Goal: Contribute content: Contribute content

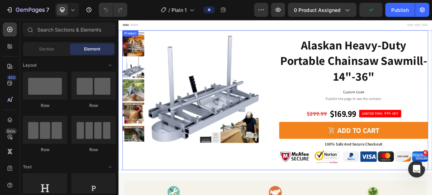
click at [325, 55] on div "Product Images Alaskan Heavy-Duty Portable Chainsaw Sawmill-14"-36" Product Tit…" at bounding box center [329, 128] width 411 height 188
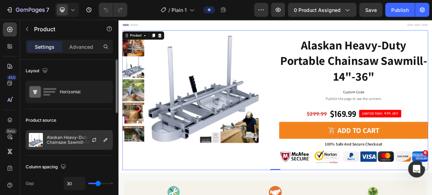
click at [77, 139] on p "Alaskan Heavy-Duty Portable Chainsaw Sawmill-14"-36"" at bounding box center [78, 140] width 63 height 10
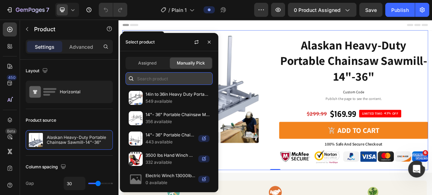
click at [157, 83] on input "text" at bounding box center [168, 78] width 87 height 13
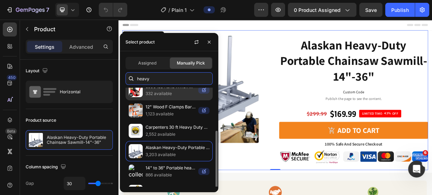
scroll to position [42, 0]
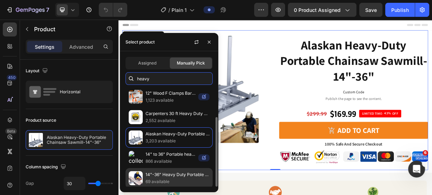
type input "heavy"
click at [162, 171] on p "14"-36" Heavy Duty Portable Chainsaw Sawmill" at bounding box center [177, 174] width 64 height 7
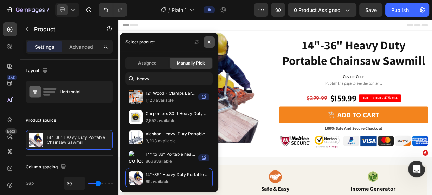
click at [211, 42] on icon "button" at bounding box center [209, 42] width 6 height 6
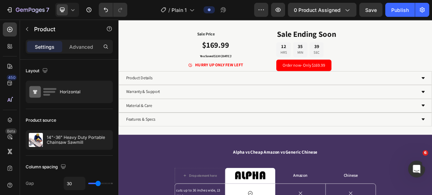
scroll to position [759, 0]
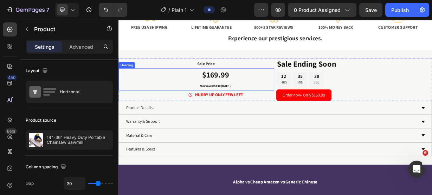
click at [261, 98] on span "$169.99" at bounding box center [249, 94] width 36 height 14
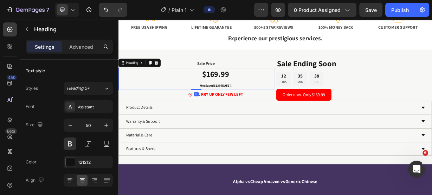
click at [260, 96] on span "$169.99" at bounding box center [249, 93] width 36 height 14
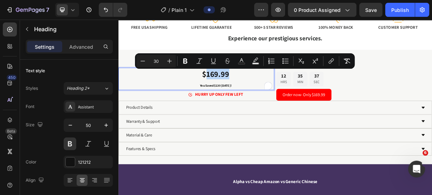
click at [249, 93] on span "$169.99" at bounding box center [249, 93] width 36 height 14
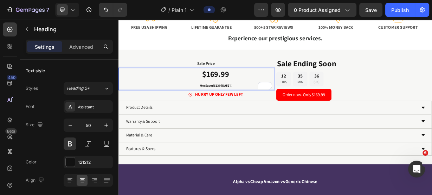
click at [246, 94] on span "$169.99" at bounding box center [249, 93] width 36 height 14
click at [198, 62] on div "Sale Price Text Block $159.99 You Saved $130 [DATE]! Heading 0 HURRY UP ONLY FE…" at bounding box center [328, 137] width 421 height 155
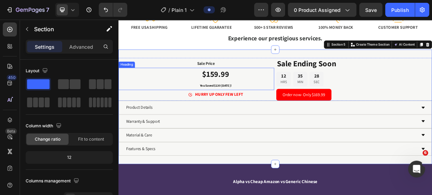
click at [252, 110] on span "You Saved $130 [DATE]!" at bounding box center [249, 108] width 42 height 5
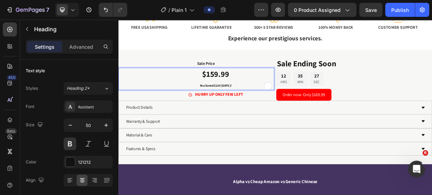
click at [253, 110] on span "You Saved $130 [DATE]!" at bounding box center [249, 108] width 42 height 5
click at [200, 72] on div "Sale Price Text Block $159.99 You Saved $140 [DATE]! Heading 0 HURRY UP ONLY FE…" at bounding box center [222, 100] width 209 height 58
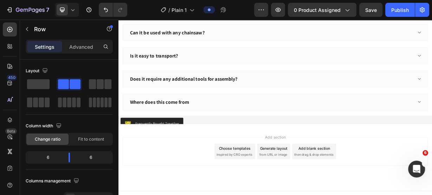
scroll to position [1307, 0]
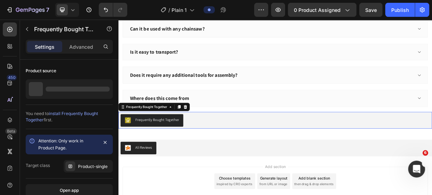
click at [431, 159] on div "Frequently Bought Together" at bounding box center [329, 155] width 416 height 17
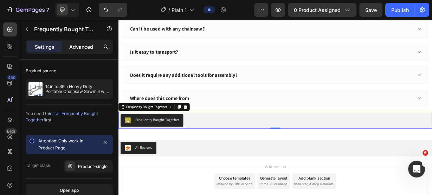
click at [84, 43] on p "Advanced" at bounding box center [81, 46] width 24 height 7
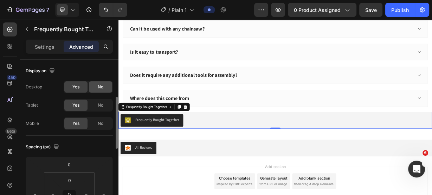
scroll to position [56, 0]
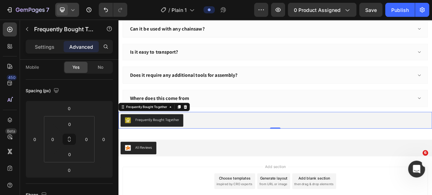
click at [77, 11] on div at bounding box center [67, 10] width 24 height 14
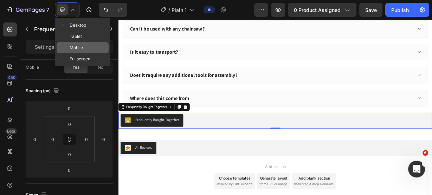
click at [80, 51] on span "Mobile" at bounding box center [76, 47] width 13 height 7
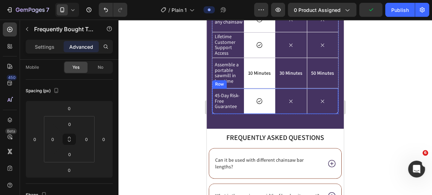
scroll to position [847, 0]
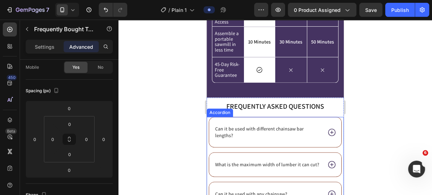
click at [327, 132] on icon at bounding box center [331, 132] width 9 height 9
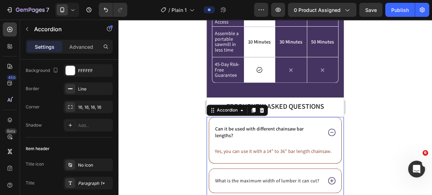
scroll to position [0, 0]
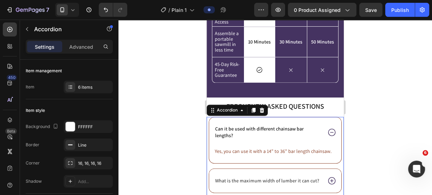
click at [327, 132] on icon at bounding box center [331, 132] width 9 height 9
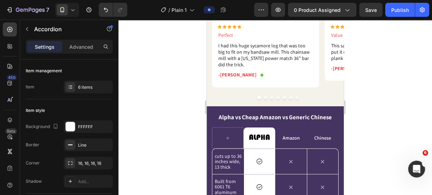
scroll to position [566, 0]
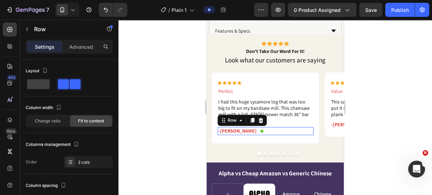
click at [291, 132] on div "-[PERSON_NAME] Text Block Icon Row 0" at bounding box center [265, 131] width 96 height 8
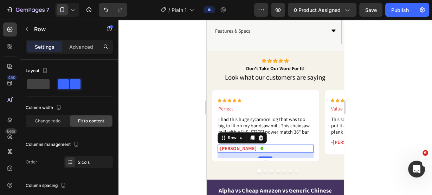
click at [392, 120] on div at bounding box center [274, 108] width 313 height 176
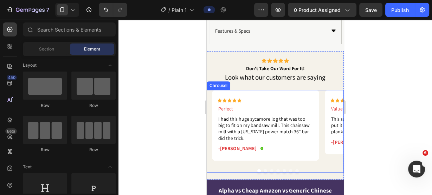
click at [262, 170] on div at bounding box center [278, 171] width 132 height 4
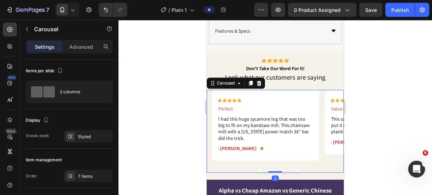
click at [420, 99] on div at bounding box center [274, 108] width 313 height 176
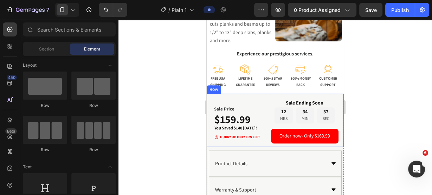
scroll to position [295, 0]
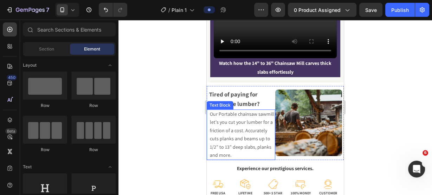
click at [245, 122] on span "Our Portable chainsaw sawmill let's you cut your lumber for a friction of a cos…" at bounding box center [242, 134] width 65 height 47
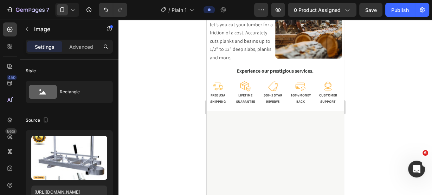
scroll to position [464, 0]
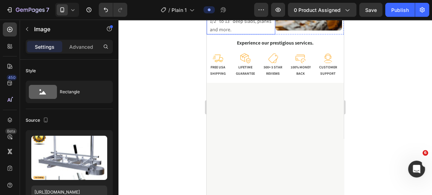
click at [224, 33] on span "Our Portable chainsaw sawmill let's you cut your lumber for a friction of a cos…" at bounding box center [242, 8] width 65 height 47
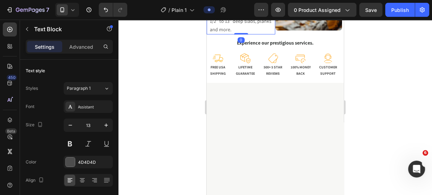
click at [232, 33] on span "Our Portable chainsaw sawmill let's you cut your lumber for a friction of a cos…" at bounding box center [242, 8] width 65 height 47
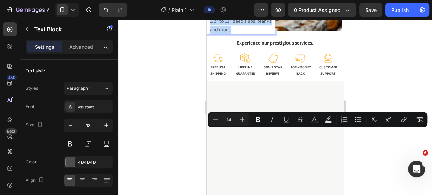
copy span "Our Portable chainsaw sawmill let's you cut your lumber for a friction of a cos…"
click at [145, 91] on div at bounding box center [274, 108] width 313 height 176
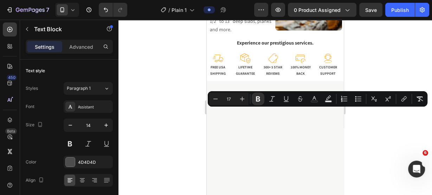
type input "14"
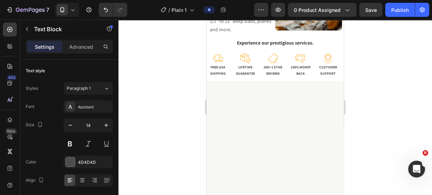
drag, startPoint x: 212, startPoint y: 113, endPoint x: 256, endPoint y: 123, distance: 45.3
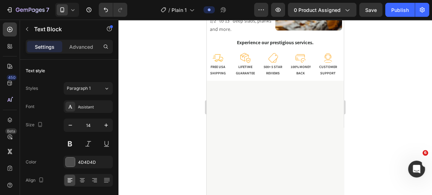
drag, startPoint x: 213, startPoint y: 114, endPoint x: 220, endPoint y: 114, distance: 7.4
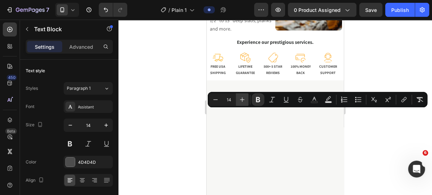
click at [237, 100] on button "Plus" at bounding box center [242, 99] width 13 height 13
type input "17"
click at [162, 101] on div at bounding box center [274, 108] width 313 height 176
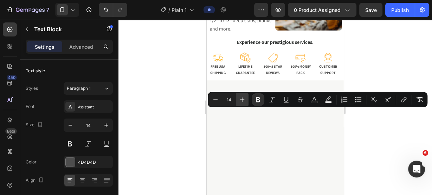
click at [247, 100] on button "Plus" at bounding box center [242, 99] width 13 height 13
drag, startPoint x: 242, startPoint y: 101, endPoint x: 242, endPoint y: 105, distance: 3.6
click at [242, 101] on icon "Editor contextual toolbar" at bounding box center [241, 99] width 7 height 7
type input "17"
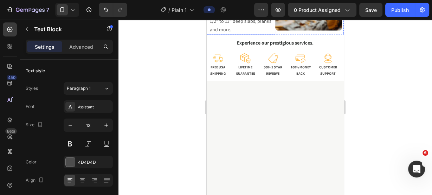
click at [233, 34] on p "Our Portable chainsaw sawmill let's you cut your lumber for a friction of a cos…" at bounding box center [242, 9] width 65 height 49
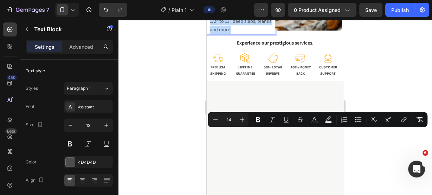
click at [234, 34] on p "Our Portable chainsaw sawmill let's you cut your lumber for a friction of a cos…" at bounding box center [242, 9] width 65 height 49
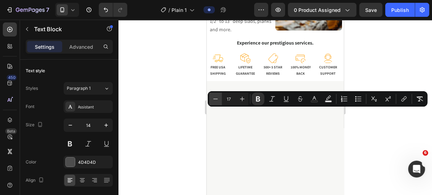
click at [214, 101] on icon "Editor contextual toolbar" at bounding box center [215, 99] width 7 height 7
type input "13"
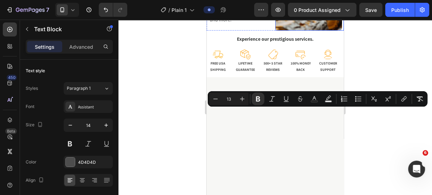
click at [395, 134] on div at bounding box center [274, 108] width 313 height 176
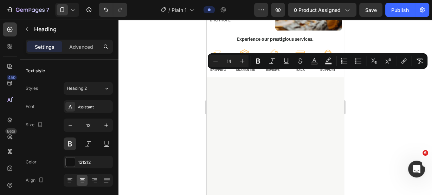
drag, startPoint x: 386, startPoint y: 110, endPoint x: 359, endPoint y: 110, distance: 26.7
click at [386, 110] on div at bounding box center [274, 108] width 313 height 176
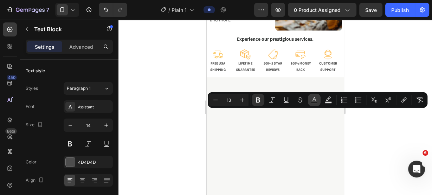
click at [309, 99] on button "Text Color" at bounding box center [314, 100] width 13 height 13
type input "4D4D4D"
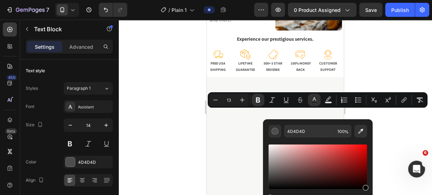
drag, startPoint x: 291, startPoint y: 163, endPoint x: 382, endPoint y: 195, distance: 96.7
click at [382, 0] on body "7 Version history / Plain 1 Preview 0 product assigned Save Publish 450 Beta Se…" at bounding box center [216, 0] width 432 height 0
type input "000000"
click at [159, 64] on div at bounding box center [274, 108] width 313 height 176
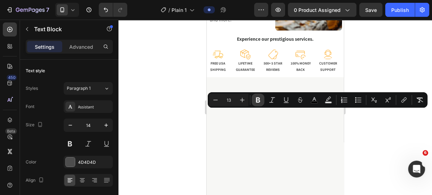
click at [258, 101] on icon "Editor contextual toolbar" at bounding box center [258, 100] width 4 height 5
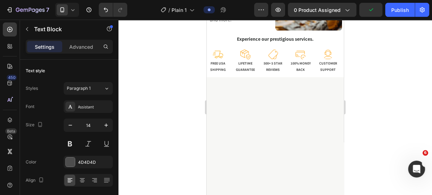
click at [69, 142] on button at bounding box center [70, 144] width 13 height 13
click at [143, 120] on div at bounding box center [274, 108] width 313 height 176
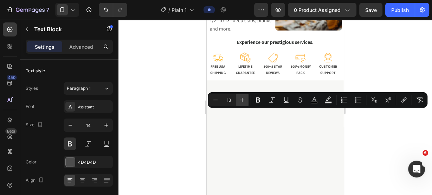
click at [244, 96] on button "Plus" at bounding box center [242, 100] width 13 height 13
type input "17"
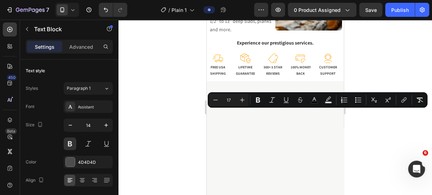
click at [169, 97] on div at bounding box center [274, 108] width 313 height 176
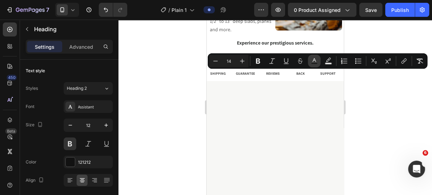
click at [319, 62] on button "Text Color" at bounding box center [314, 61] width 13 height 13
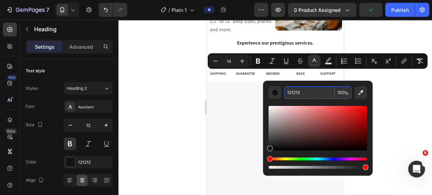
click at [301, 94] on input "121212" at bounding box center [309, 92] width 51 height 13
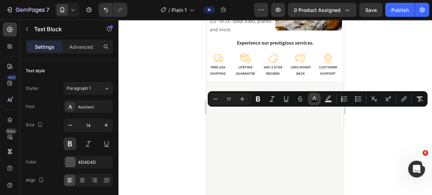
click at [311, 100] on icon "Editor contextual toolbar" at bounding box center [313, 99] width 7 height 7
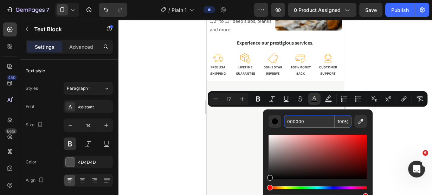
click at [301, 119] on input "000000" at bounding box center [309, 121] width 51 height 13
paste input "121212"
type input "121212"
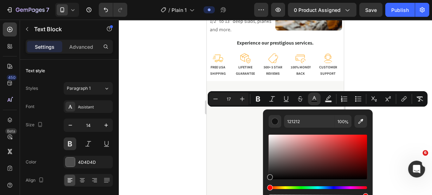
click at [164, 76] on div at bounding box center [274, 108] width 313 height 176
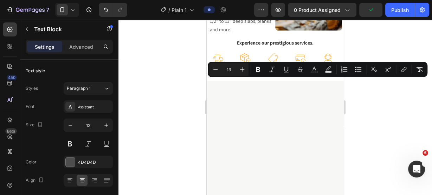
click at [175, 83] on div at bounding box center [274, 108] width 313 height 176
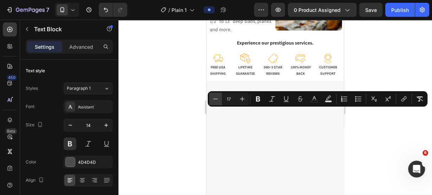
click at [215, 98] on icon "Editor contextual toolbar" at bounding box center [215, 99] width 7 height 7
type input "14"
click at [164, 101] on div at bounding box center [274, 108] width 313 height 176
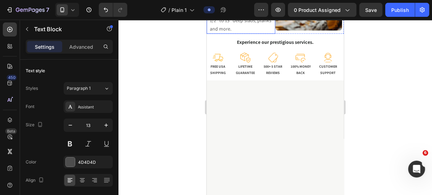
click at [237, 32] on span "Our Portable chainsaw sawmill let's you cut your lumber for a friction of a cos…" at bounding box center [242, 8] width 65 height 47
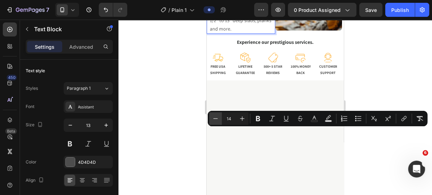
click at [216, 120] on icon "Editor contextual toolbar" at bounding box center [215, 118] width 7 height 7
type input "13"
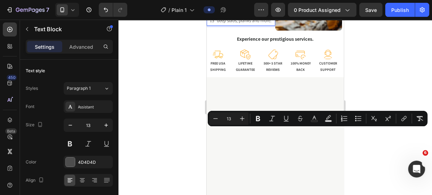
click at [178, 111] on div at bounding box center [274, 108] width 313 height 176
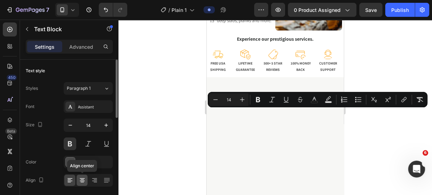
click at [82, 177] on icon at bounding box center [82, 180] width 7 height 7
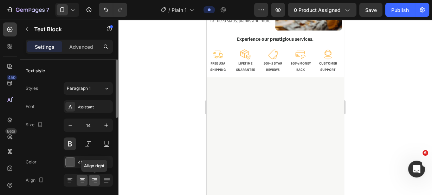
click at [92, 180] on icon at bounding box center [94, 180] width 7 height 7
click at [101, 181] on div at bounding box center [106, 180] width 11 height 11
click at [76, 180] on div at bounding box center [88, 180] width 49 height 13
click at [73, 180] on icon at bounding box center [69, 180] width 7 height 7
click at [87, 181] on div at bounding box center [82, 180] width 11 height 11
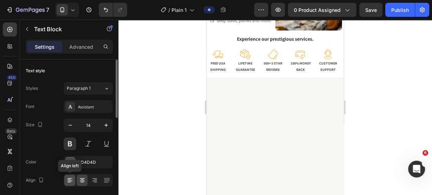
click at [70, 180] on icon at bounding box center [69, 180] width 7 height 7
click at [134, 70] on div at bounding box center [274, 108] width 313 height 176
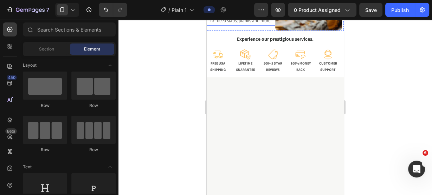
click at [247, 25] on p "Our Portable chainsaw sawmill let's you cut your lumber for a friction of a cos…" at bounding box center [242, 4] width 65 height 41
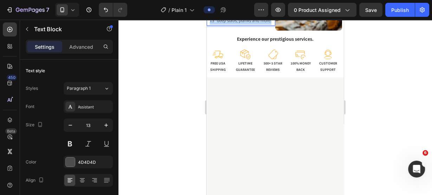
click at [247, 25] on p "Our Portable chainsaw sawmill let's you cut your lumber for a friction of a cos…" at bounding box center [242, 4] width 65 height 41
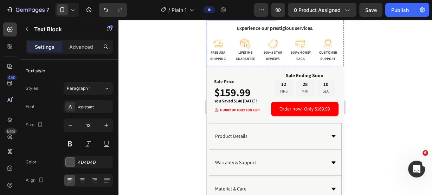
scroll to position [525, 0]
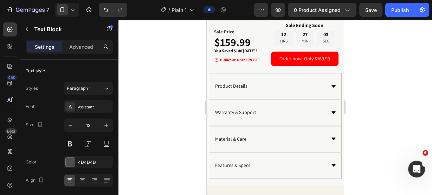
click at [405, 96] on div at bounding box center [274, 108] width 313 height 176
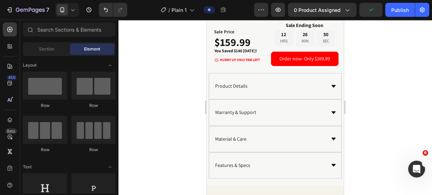
click at [382, 55] on div at bounding box center [274, 108] width 313 height 176
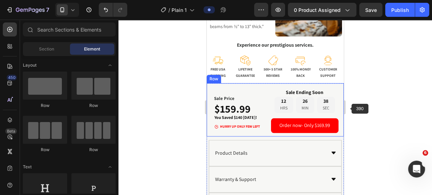
scroll to position [609, 0]
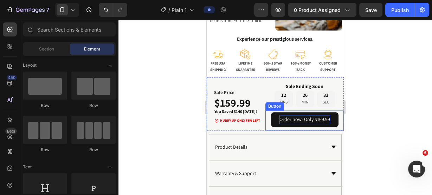
click at [319, 119] on p "Order now- Only $169.99" at bounding box center [304, 119] width 51 height 9
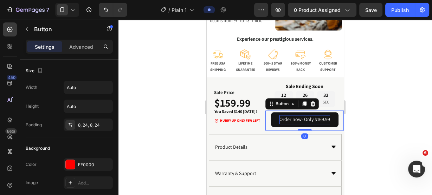
click at [319, 119] on p "Order now- Only $169.99" at bounding box center [304, 119] width 51 height 9
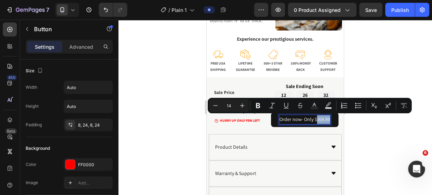
click at [318, 119] on p "Order now- Only $169.99" at bounding box center [304, 119] width 51 height 9
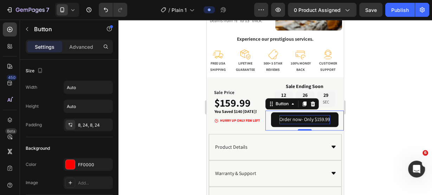
click at [361, 107] on div at bounding box center [274, 108] width 313 height 176
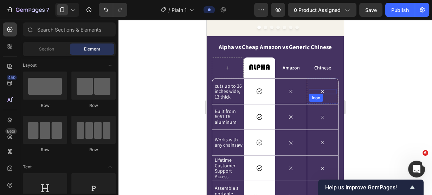
scroll to position [806, 0]
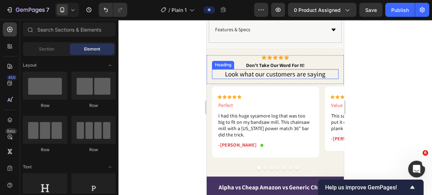
click at [288, 73] on h2 "Look what our customers are saying" at bounding box center [275, 74] width 126 height 10
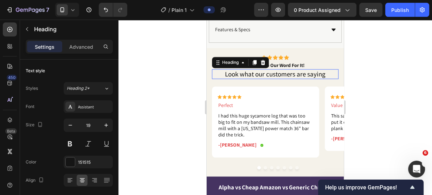
click at [288, 73] on h2 "Look what our customers are saying" at bounding box center [275, 74] width 126 height 10
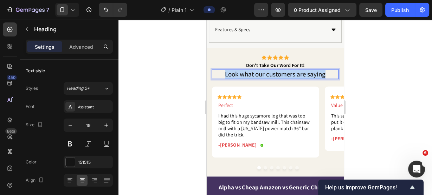
click at [288, 73] on p "Look what our customers are saying" at bounding box center [274, 74] width 125 height 9
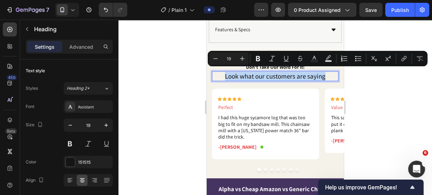
copy p "Look what our customers are saying"
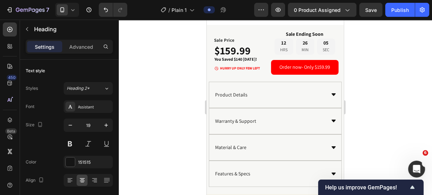
type input "16"
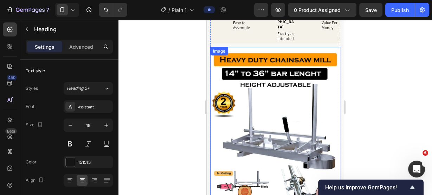
scroll to position [244, 0]
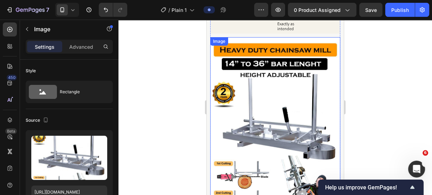
click at [281, 98] on img at bounding box center [275, 129] width 130 height 185
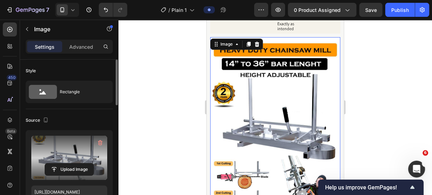
click at [69, 157] on label at bounding box center [69, 158] width 76 height 44
click at [69, 164] on input "file" at bounding box center [69, 170] width 48 height 12
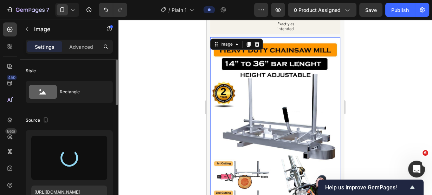
type input "https://cdn.shopify.com/s/files/1/0560/1797/7551/files/gempages_463936929667220…"
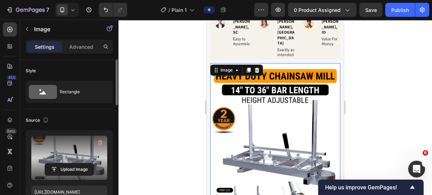
scroll to position [216, 0]
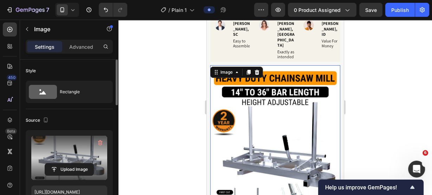
click at [368, 81] on div at bounding box center [274, 108] width 313 height 176
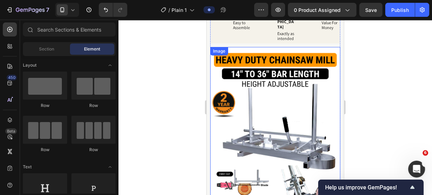
scroll to position [244, 0]
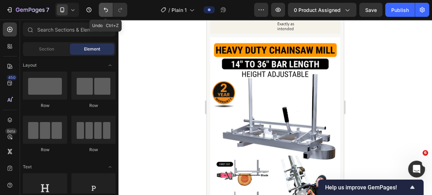
click at [101, 8] on button "Undo/Redo" at bounding box center [106, 10] width 14 height 14
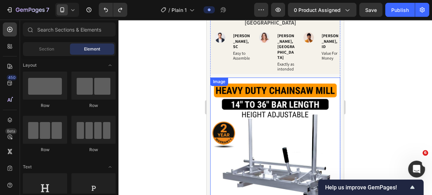
scroll to position [216, 0]
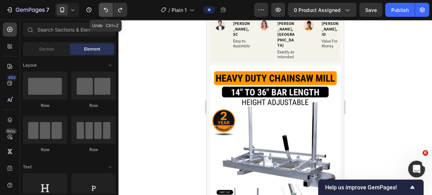
click at [104, 12] on icon "Undo/Redo" at bounding box center [105, 9] width 7 height 7
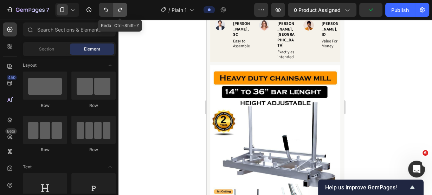
click at [121, 11] on icon "Undo/Redo" at bounding box center [120, 9] width 7 height 7
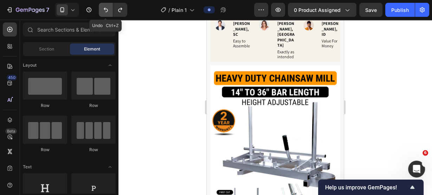
click at [104, 10] on icon "Undo/Redo" at bounding box center [105, 9] width 7 height 7
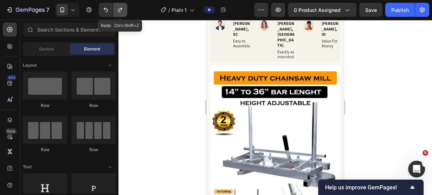
click at [117, 8] on icon "Undo/Redo" at bounding box center [120, 9] width 7 height 7
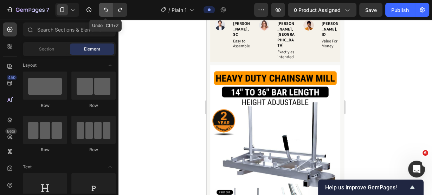
click at [101, 8] on button "Undo/Redo" at bounding box center [106, 10] width 14 height 14
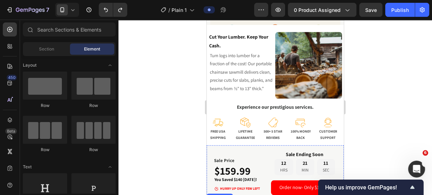
scroll to position [525, 0]
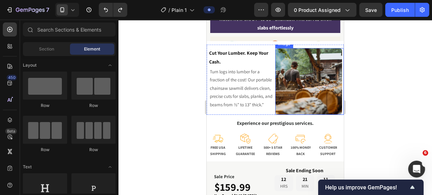
click at [315, 84] on img at bounding box center [308, 81] width 67 height 67
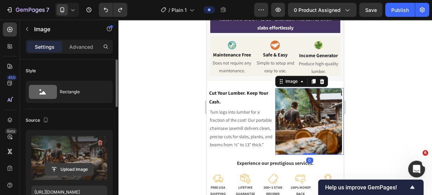
click at [67, 166] on input "file" at bounding box center [69, 170] width 48 height 12
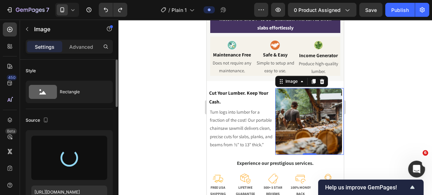
type input "https://cdn.shopify.com/s/files/1/0560/1797/7551/files/gempages_463936929667220…"
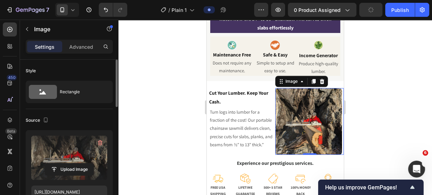
click at [404, 92] on div at bounding box center [274, 108] width 313 height 176
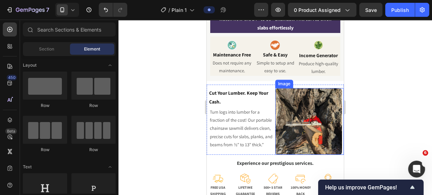
click at [302, 88] on img at bounding box center [308, 121] width 67 height 67
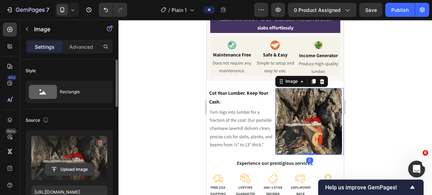
click at [74, 166] on input "file" at bounding box center [69, 170] width 48 height 12
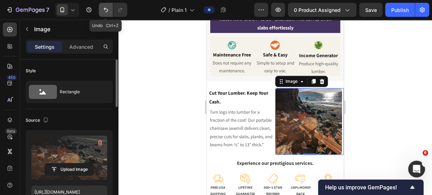
click at [101, 10] on button "Undo/Redo" at bounding box center [106, 10] width 14 height 14
click at [104, 8] on icon "Undo/Redo" at bounding box center [106, 10] width 4 height 5
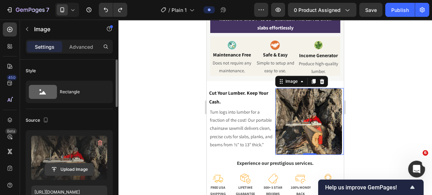
click at [66, 172] on input "file" at bounding box center [69, 170] width 48 height 12
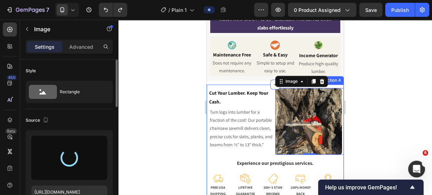
type input "https://cdn.shopify.com/s/files/1/0560/1797/7551/files/gempages_463936929667220…"
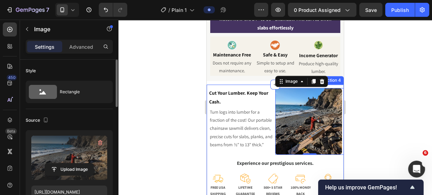
click at [385, 84] on div at bounding box center [274, 108] width 313 height 176
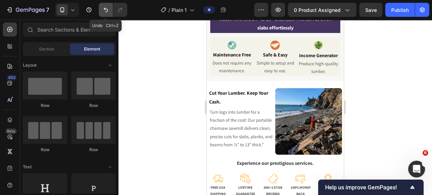
click at [105, 12] on icon "Undo/Redo" at bounding box center [106, 10] width 4 height 5
click at [103, 10] on icon "Undo/Redo" at bounding box center [105, 9] width 7 height 7
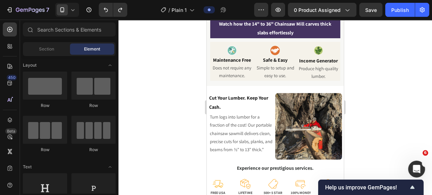
scroll to position [753, 0]
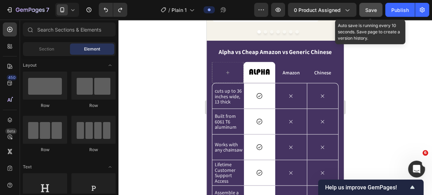
click at [369, 9] on span "Save" at bounding box center [371, 10] width 12 height 6
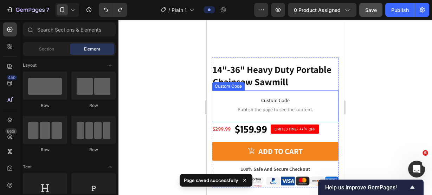
scroll to position [135, 0]
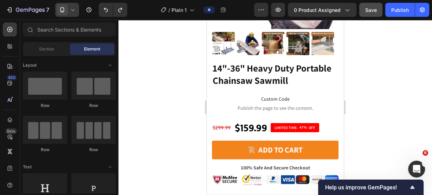
click at [75, 8] on icon at bounding box center [72, 9] width 7 height 7
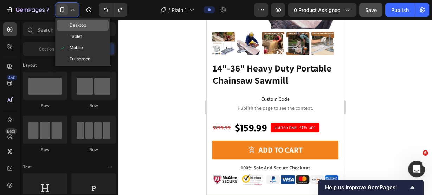
click at [83, 25] on span "Desktop" at bounding box center [78, 25] width 17 height 7
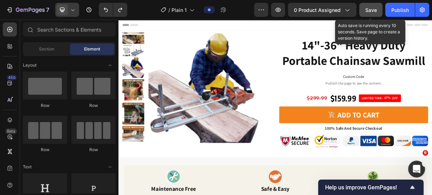
click at [374, 11] on span "Save" at bounding box center [371, 10] width 12 height 6
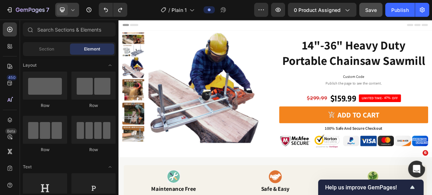
click at [70, 9] on icon at bounding box center [72, 9] width 7 height 7
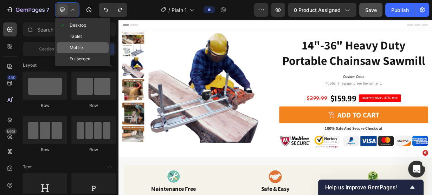
click at [87, 46] on div "Mobile" at bounding box center [83, 47] width 52 height 11
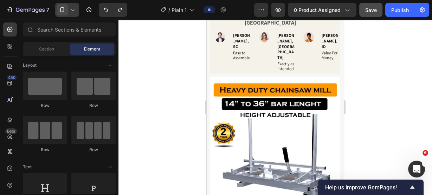
scroll to position [365, 0]
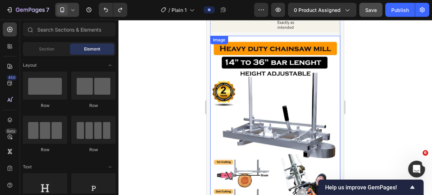
click at [287, 64] on img at bounding box center [275, 128] width 130 height 185
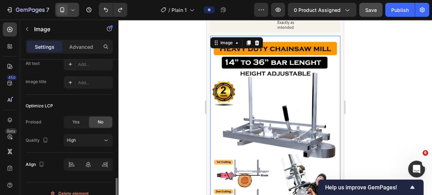
scroll to position [373, 0]
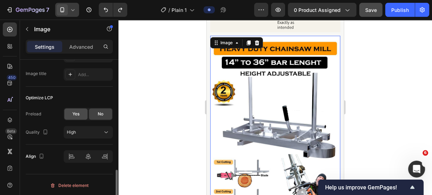
click at [86, 116] on div "Yes" at bounding box center [75, 114] width 23 height 11
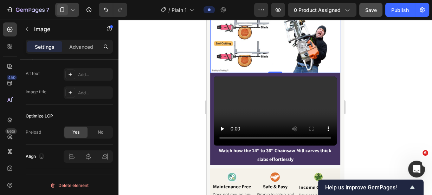
scroll to position [590, 0]
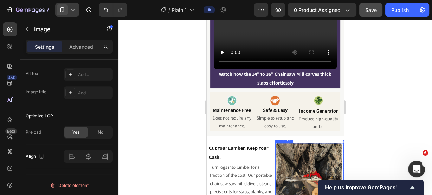
click at [317, 143] on img at bounding box center [308, 176] width 67 height 67
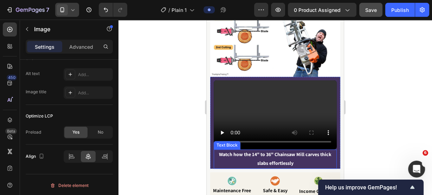
scroll to position [506, 0]
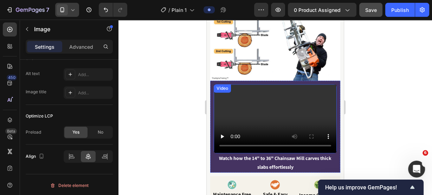
click at [256, 84] on video at bounding box center [275, 118] width 123 height 69
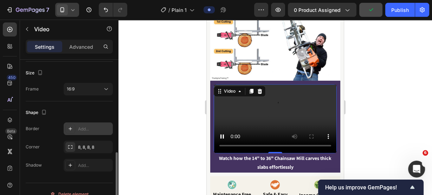
scroll to position [178, 0]
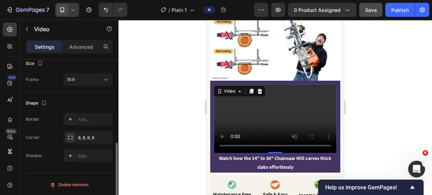
click at [386, 109] on div at bounding box center [274, 108] width 313 height 176
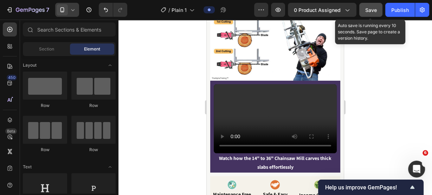
click at [363, 7] on button "Save" at bounding box center [370, 10] width 23 height 14
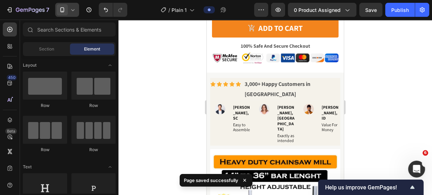
scroll to position [281, 0]
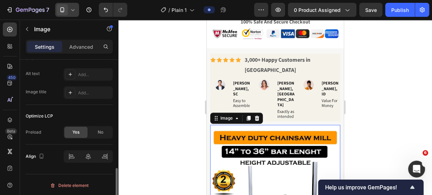
scroll to position [299, 0]
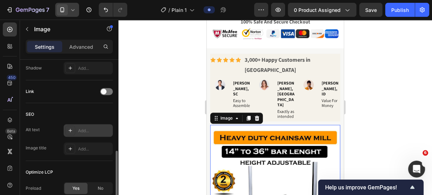
click at [90, 129] on div "Add..." at bounding box center [94, 131] width 33 height 6
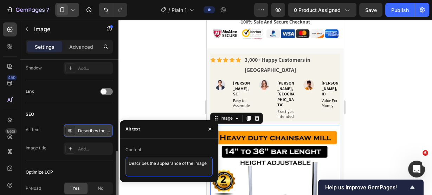
click at [153, 167] on textarea "Describes the appearance of the image" at bounding box center [168, 167] width 87 height 20
paste textarea "Heavy duty portable chainsaw mill with 14 to 36 inch bar length, height adjusta…"
type textarea "Heavy duty portable chainsaw mill with 14 to 36 inch bar length, height adjusta…"
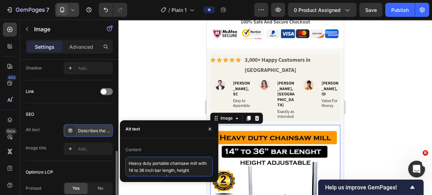
scroll to position [2, 0]
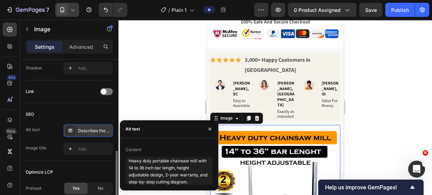
click at [96, 114] on div "SEO" at bounding box center [69, 114] width 87 height 11
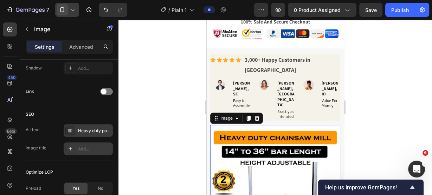
click at [88, 147] on div "Add..." at bounding box center [94, 149] width 33 height 6
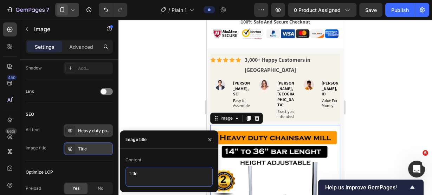
click at [160, 177] on textarea "Title" at bounding box center [168, 177] width 87 height 20
paste textarea "Heavy Duty Adjustable Chainsaw Mill – 14” to 36” Bar Length | 2-Year Warranty"
type textarea "Heavy Duty Adjustable Chainsaw Mill – 14” to 36” Bar Length | 2-Year Warranty"
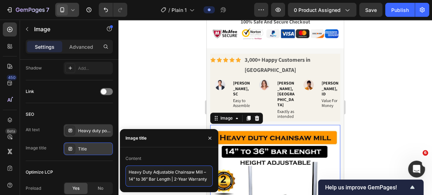
scroll to position [2, 0]
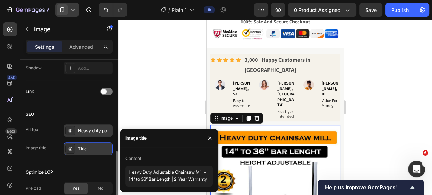
click at [103, 164] on div "Optimize LCP Preload Yes No" at bounding box center [69, 181] width 87 height 40
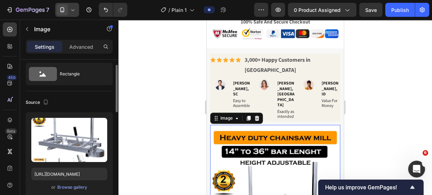
scroll to position [0, 0]
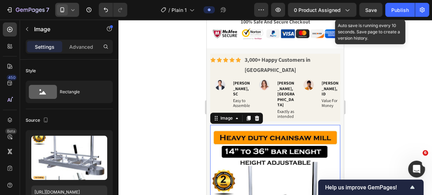
click at [368, 11] on span "Save" at bounding box center [371, 10] width 12 height 6
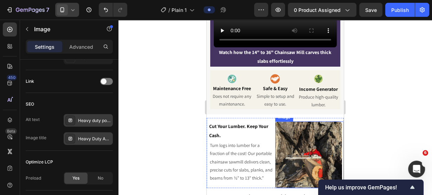
scroll to position [646, 0]
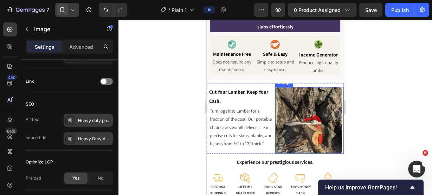
click at [309, 87] on img at bounding box center [308, 120] width 67 height 67
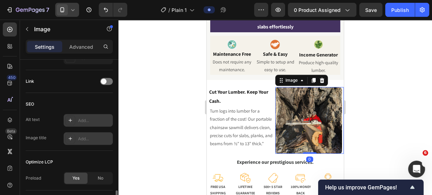
scroll to position [337, 0]
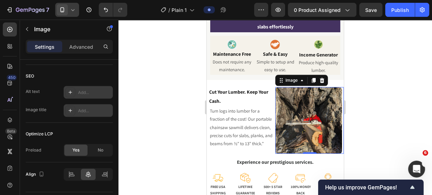
click at [87, 91] on div "Add..." at bounding box center [94, 93] width 33 height 6
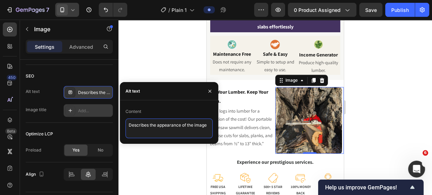
click at [140, 125] on textarea "Describes the appearance of the image" at bounding box center [168, 129] width 87 height 20
paste textarea "Man using a portable chainsaw mill to cut a large log into slabs in a rocky out…"
type textarea "Man using a portable chainsaw mill to cut a large log into slabs in a rocky out…"
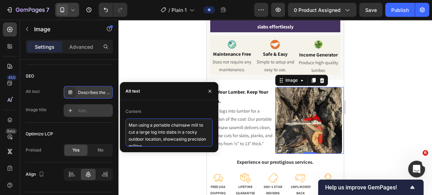
scroll to position [2, 0]
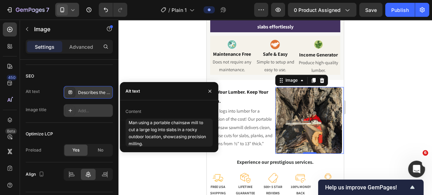
click at [92, 110] on div "Add..." at bounding box center [94, 111] width 33 height 6
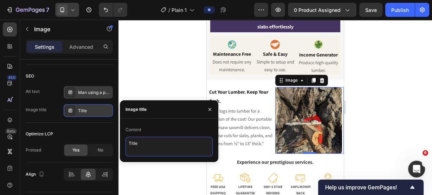
click at [163, 147] on textarea "Title" at bounding box center [168, 147] width 87 height 20
paste textarea "Portable Chainsaw Mill in Action – Precision Log Cutting Outdoors"
type textarea "Portable Chainsaw Mill in Action – Precision Log Cutting Outdoors"
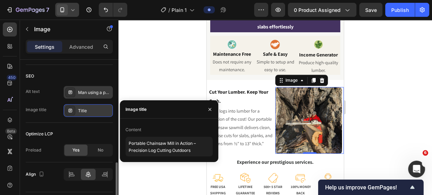
click at [104, 133] on div "Optimize LCP" at bounding box center [69, 134] width 87 height 11
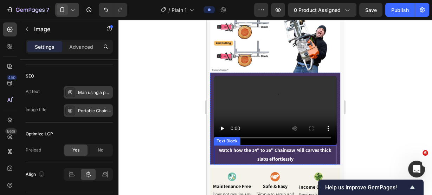
scroll to position [506, 0]
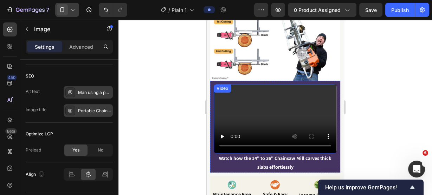
click at [259, 84] on video at bounding box center [275, 118] width 123 height 69
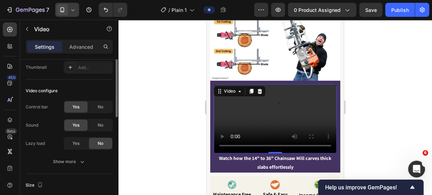
scroll to position [0, 0]
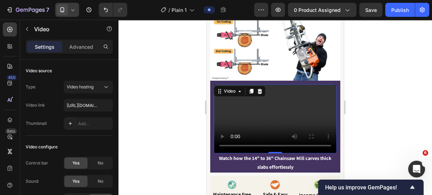
click at [274, 84] on video at bounding box center [275, 118] width 123 height 69
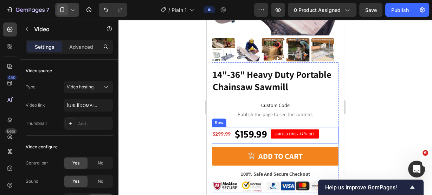
scroll to position [140, 0]
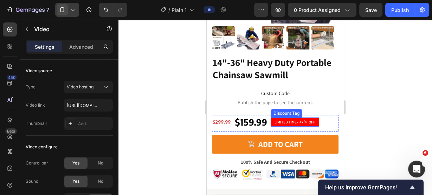
click at [290, 110] on div "Discount Tag" at bounding box center [286, 113] width 29 height 6
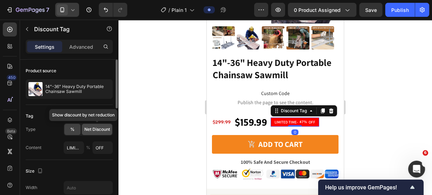
click at [104, 131] on span "Net Discount" at bounding box center [97, 129] width 26 height 6
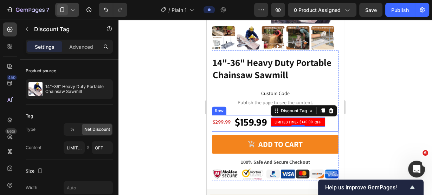
click at [392, 94] on div at bounding box center [274, 108] width 313 height 176
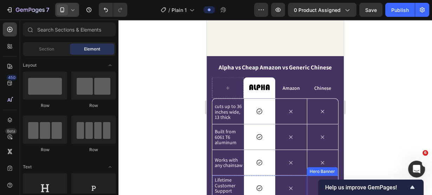
scroll to position [1152, 0]
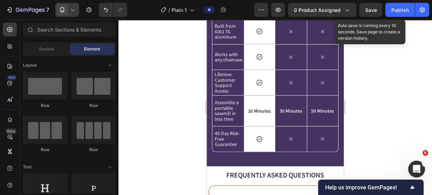
click at [366, 12] on span "Save" at bounding box center [371, 10] width 12 height 6
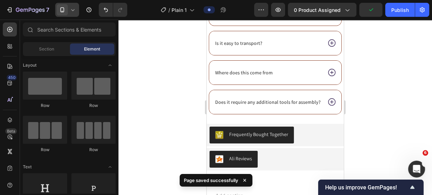
scroll to position [1461, 0]
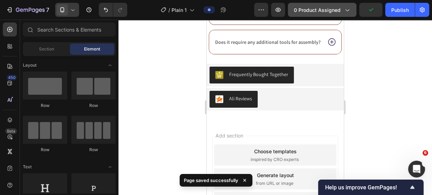
click at [336, 10] on span "0 product assigned" at bounding box center [317, 9] width 47 height 7
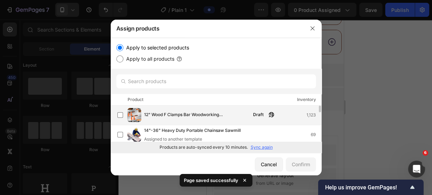
scroll to position [28, 0]
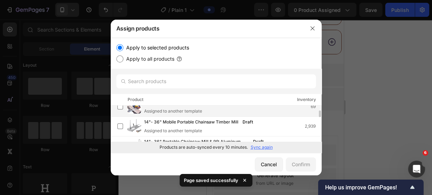
click at [198, 110] on div "Assigned to another template" at bounding box center [198, 111] width 108 height 6
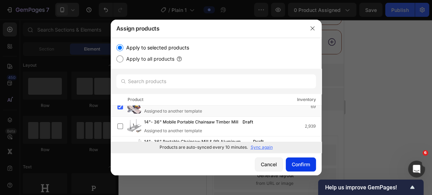
click at [303, 161] on div "Confirm" at bounding box center [300, 164] width 18 height 7
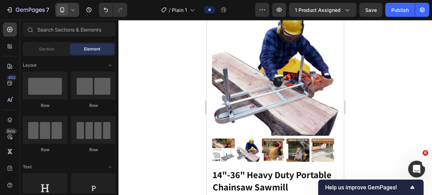
click at [73, 9] on icon at bounding box center [72, 9] width 7 height 7
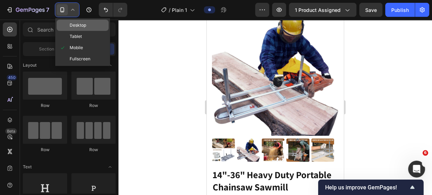
click at [74, 25] on span "Desktop" at bounding box center [78, 25] width 17 height 7
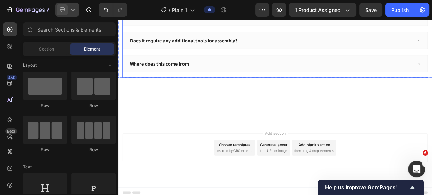
scroll to position [994, 0]
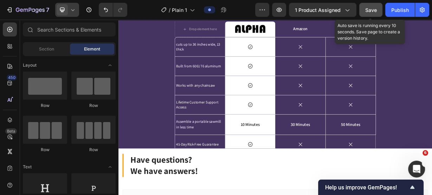
click at [366, 10] on span "Save" at bounding box center [371, 10] width 12 height 6
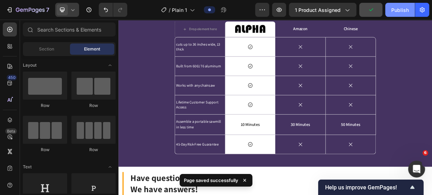
click at [404, 8] on div "Publish" at bounding box center [400, 9] width 18 height 7
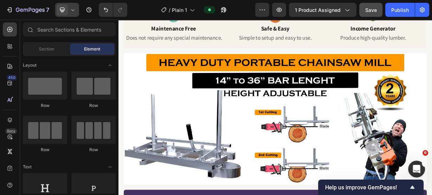
scroll to position [207, 0]
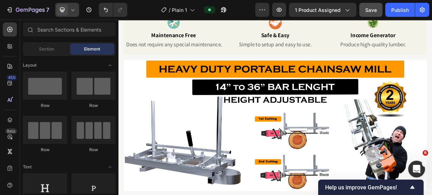
click at [70, 6] on icon at bounding box center [72, 9] width 7 height 7
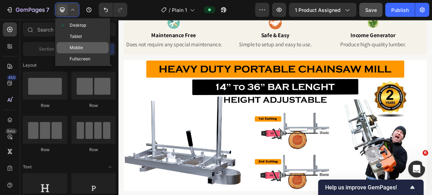
click at [79, 44] on span "Mobile" at bounding box center [76, 47] width 13 height 7
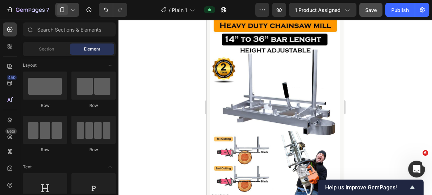
scroll to position [263, 0]
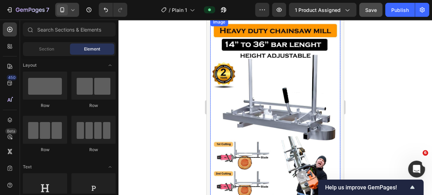
click at [280, 83] on img at bounding box center [275, 110] width 130 height 185
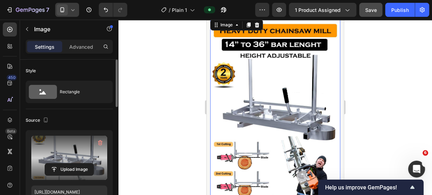
click at [66, 159] on label at bounding box center [69, 158] width 76 height 44
click at [66, 164] on input "file" at bounding box center [69, 170] width 48 height 12
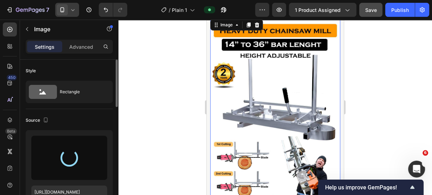
scroll to position [235, 0]
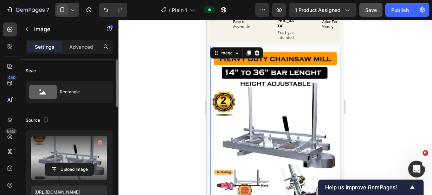
type input "https://cdn.shopify.com/s/files/1/0560/1797/7551/files/gempages_463936929667220…"
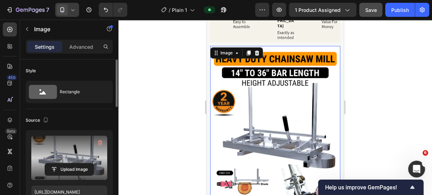
scroll to position [207, 0]
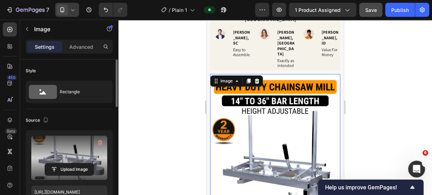
click at [408, 85] on div at bounding box center [274, 108] width 313 height 176
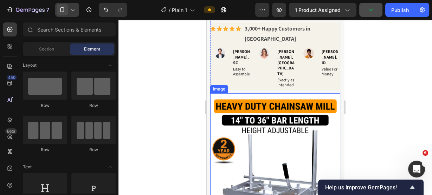
scroll to position [319, 0]
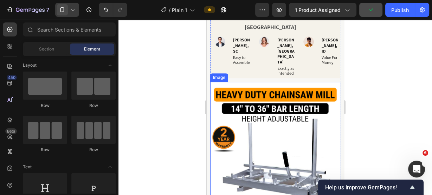
click at [242, 126] on img at bounding box center [275, 174] width 130 height 185
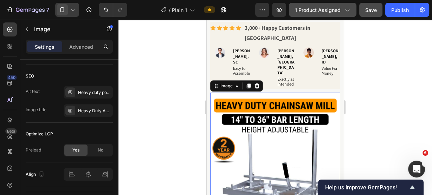
scroll to position [263, 0]
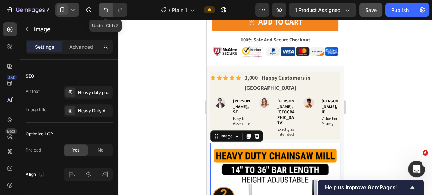
click at [101, 5] on button "Undo/Redo" at bounding box center [106, 10] width 14 height 14
click at [105, 7] on icon "Undo/Redo" at bounding box center [105, 9] width 7 height 7
type input "[URL][DOMAIN_NAME]"
